Goal: Consume media (video, audio)

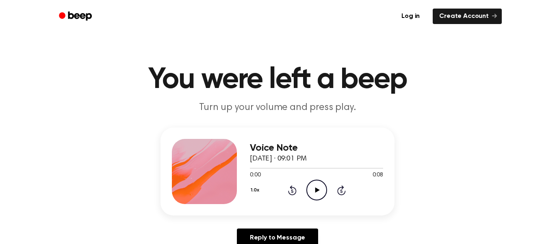
click at [324, 194] on icon "Play Audio" at bounding box center [317, 189] width 21 height 21
drag, startPoint x: 302, startPoint y: 167, endPoint x: 272, endPoint y: 168, distance: 29.3
click at [272, 168] on div at bounding box center [316, 167] width 133 height 7
click at [317, 189] on icon at bounding box center [317, 189] width 4 height 5
click at [317, 188] on icon "Pause Audio" at bounding box center [317, 189] width 21 height 21
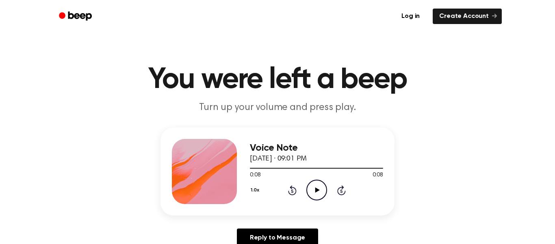
click at [320, 194] on icon "Play Audio" at bounding box center [317, 189] width 21 height 21
drag, startPoint x: 254, startPoint y: 167, endPoint x: 243, endPoint y: 168, distance: 11.0
click at [243, 168] on div "Voice Note [DATE] · 09:01 PM 0:08 0:08 Your browser does not support the [objec…" at bounding box center [278, 171] width 234 height 88
drag, startPoint x: 306, startPoint y: 168, endPoint x: 226, endPoint y: 150, distance: 81.5
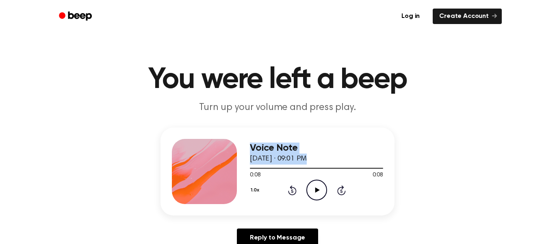
click at [226, 150] on div "Voice Note [DATE] · 09:01 PM 0:08 0:08 Your browser does not support the [objec…" at bounding box center [278, 171] width 234 height 88
click at [420, 158] on div "Voice Note [DATE] · 09:01 PM 0:08 0:08 Your browser does not support the [objec…" at bounding box center [278, 190] width 536 height 126
drag, startPoint x: 322, startPoint y: 168, endPoint x: 244, endPoint y: 161, distance: 78.4
click at [244, 161] on div "Voice Note [DATE] · 09:01 PM 0:08 0:08 Your browser does not support the [objec…" at bounding box center [278, 171] width 234 height 88
click at [395, 165] on div "Voice Note [DATE] · 09:01 PM 0:08 0:08 Your browser does not support the [objec…" at bounding box center [278, 190] width 536 height 126
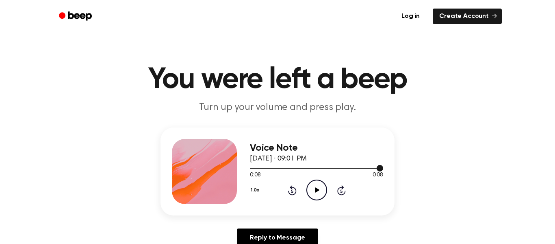
drag, startPoint x: 324, startPoint y: 166, endPoint x: 255, endPoint y: 166, distance: 69.1
click at [255, 166] on div at bounding box center [316, 167] width 133 height 7
click at [316, 196] on icon "Play Audio" at bounding box center [317, 189] width 21 height 21
drag, startPoint x: 307, startPoint y: 170, endPoint x: 274, endPoint y: 174, distance: 32.7
click at [274, 174] on div "0:08 0:08 Your browser does not support the [object Object] element." at bounding box center [316, 171] width 133 height 15
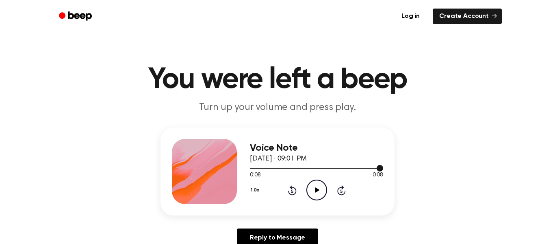
click at [273, 166] on div at bounding box center [316, 167] width 133 height 7
click at [317, 190] on icon at bounding box center [317, 189] width 4 height 5
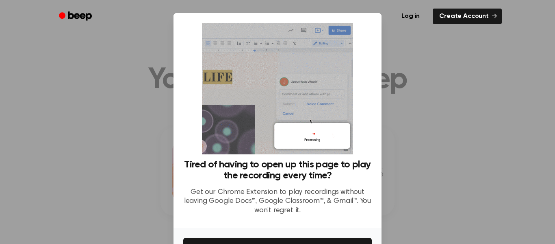
click at [431, 164] on div at bounding box center [277, 122] width 555 height 244
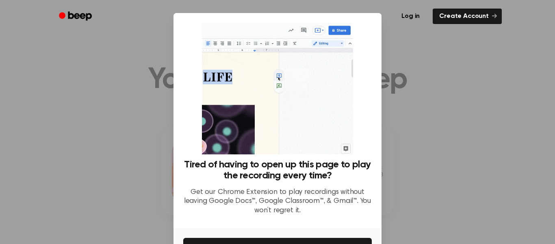
click at [431, 164] on div at bounding box center [277, 122] width 555 height 244
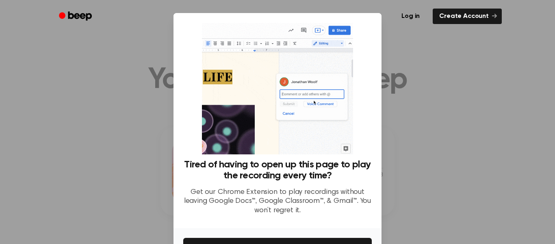
click at [431, 164] on div at bounding box center [277, 122] width 555 height 244
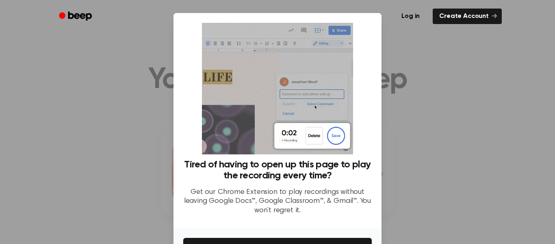
click at [431, 164] on div at bounding box center [277, 122] width 555 height 244
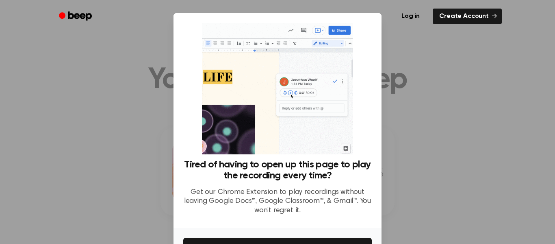
click at [431, 164] on div at bounding box center [277, 122] width 555 height 244
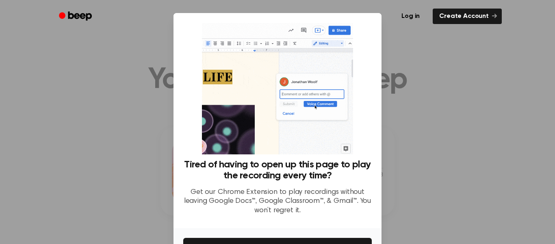
click at [431, 164] on div at bounding box center [277, 122] width 555 height 244
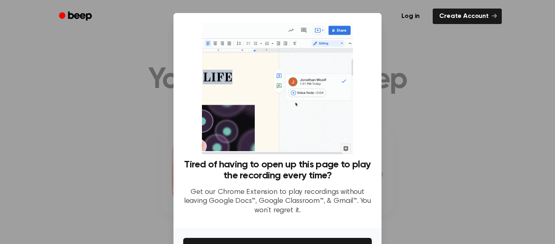
click at [431, 164] on div at bounding box center [277, 122] width 555 height 244
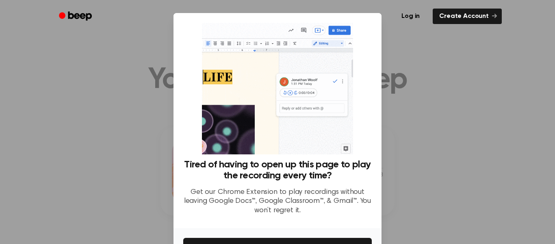
click at [431, 164] on div at bounding box center [277, 122] width 555 height 244
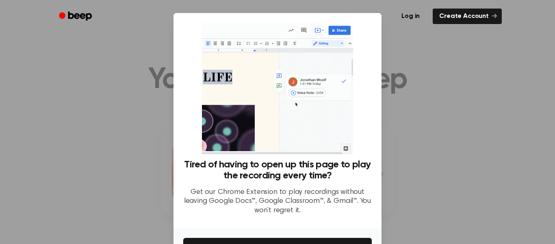
click at [431, 164] on div at bounding box center [277, 122] width 555 height 244
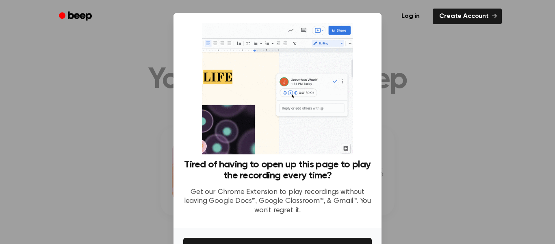
click at [431, 164] on div at bounding box center [277, 122] width 555 height 244
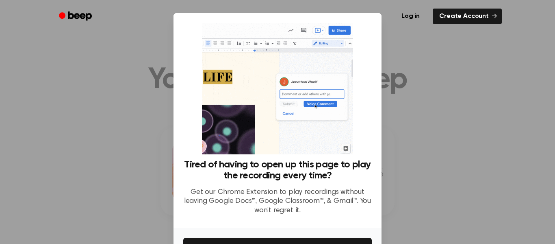
click at [431, 164] on div at bounding box center [277, 122] width 555 height 244
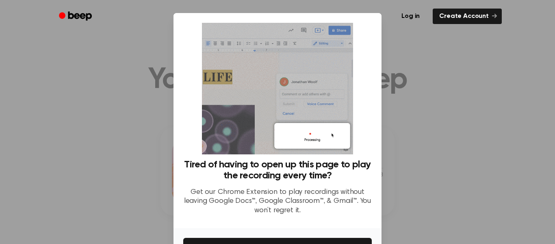
click at [431, 164] on div at bounding box center [277, 122] width 555 height 244
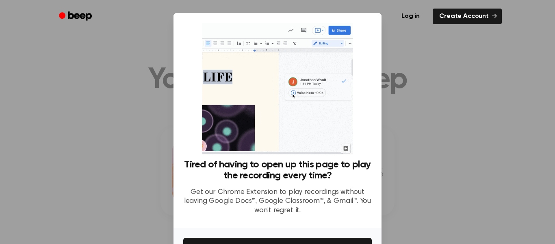
click at [431, 164] on div at bounding box center [277, 122] width 555 height 244
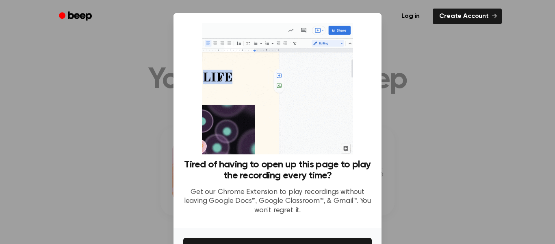
click at [431, 164] on div at bounding box center [277, 122] width 555 height 244
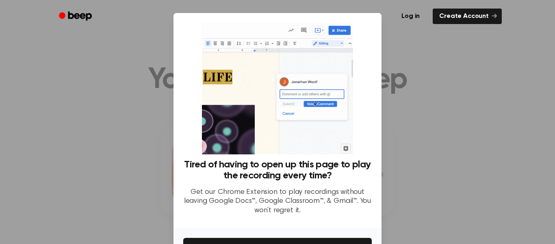
click at [431, 164] on div at bounding box center [277, 122] width 555 height 244
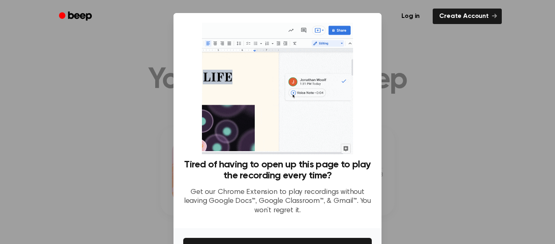
click at [431, 164] on div at bounding box center [277, 122] width 555 height 244
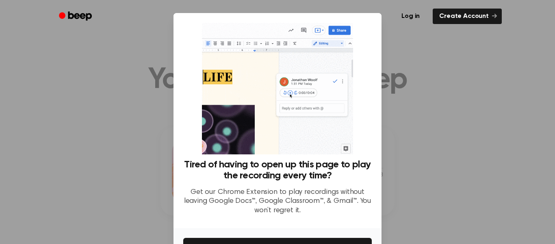
click at [431, 164] on div at bounding box center [277, 122] width 555 height 244
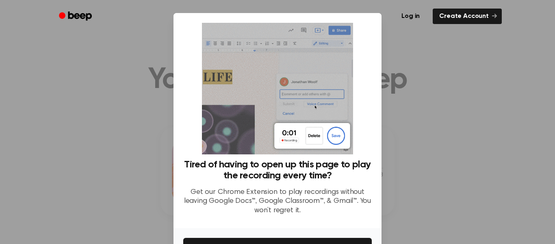
click at [431, 164] on div at bounding box center [277, 122] width 555 height 244
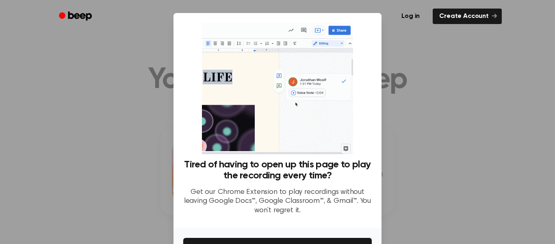
click at [431, 164] on div at bounding box center [277, 122] width 555 height 244
